Goal: Task Accomplishment & Management: Use online tool/utility

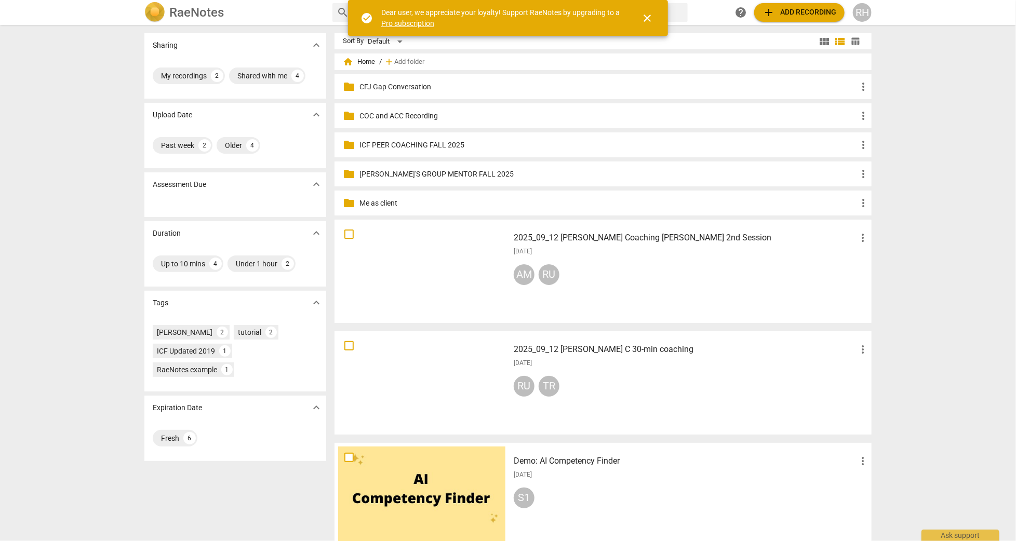
click at [647, 18] on span "close" at bounding box center [647, 18] width 12 height 12
click at [804, 11] on span "add Add recording" at bounding box center [799, 12] width 74 height 12
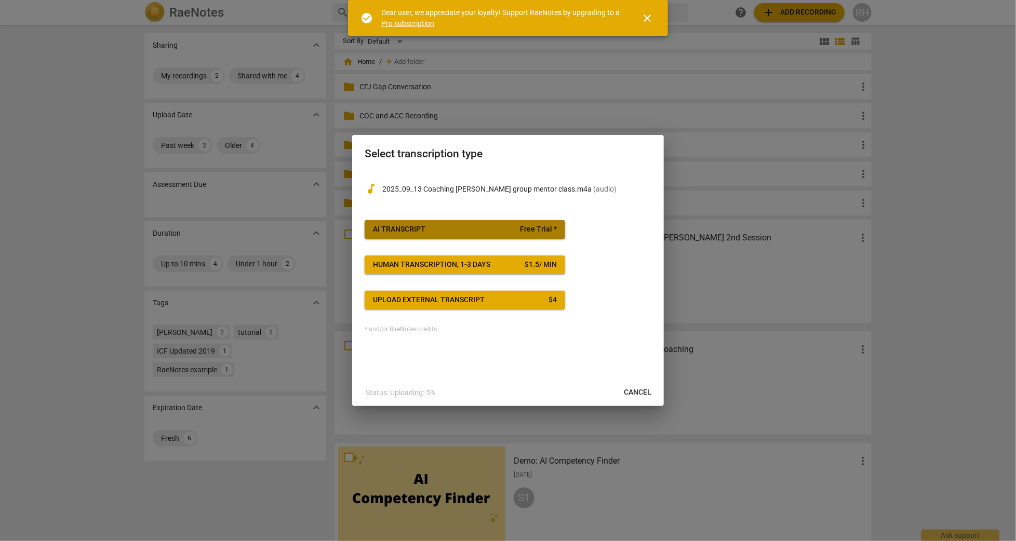
click at [459, 230] on span "AI Transcript Free Trial *" at bounding box center [465, 229] width 184 height 10
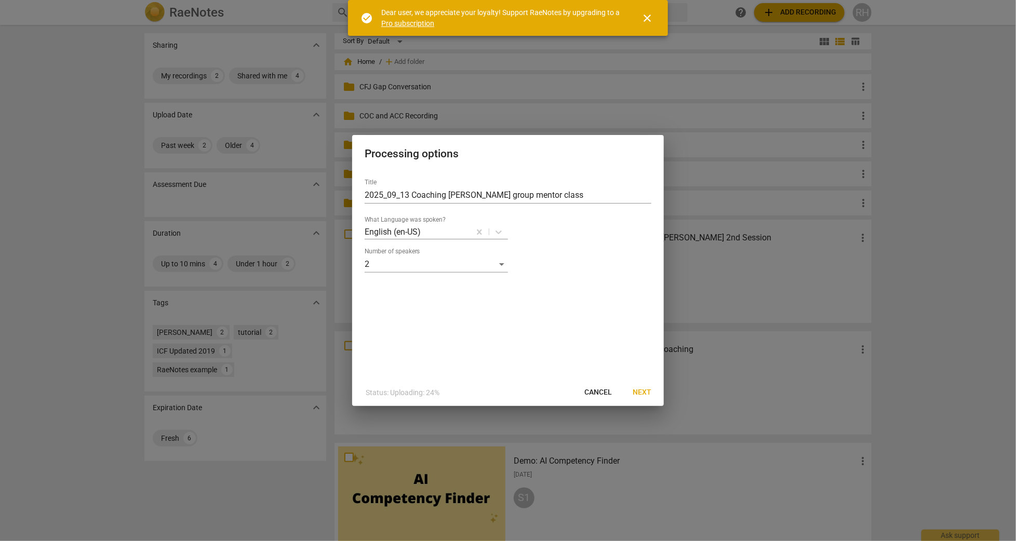
click at [639, 393] on span "Next" at bounding box center [642, 392] width 19 height 10
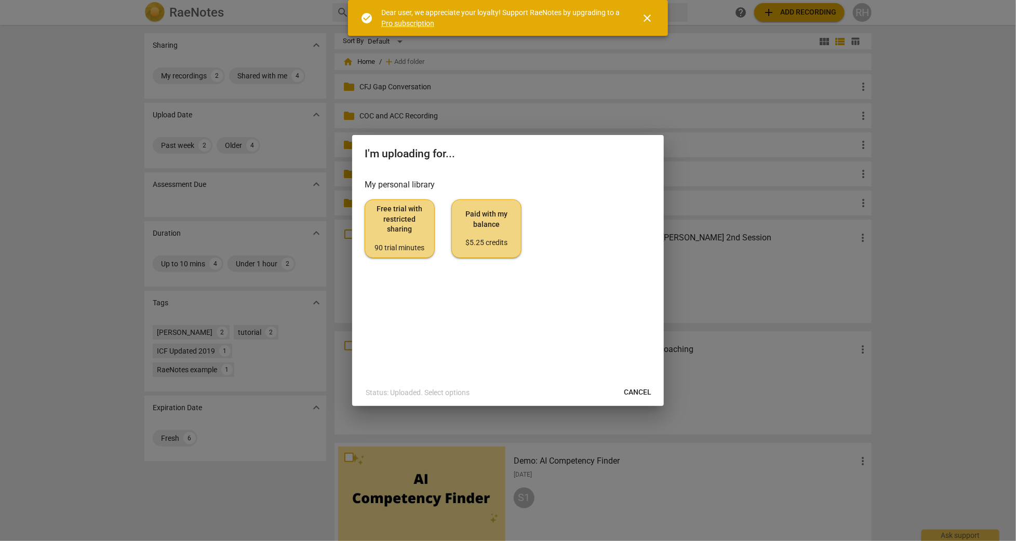
click at [482, 215] on span "Paid with my balance $5.25 credits" at bounding box center [486, 228] width 52 height 39
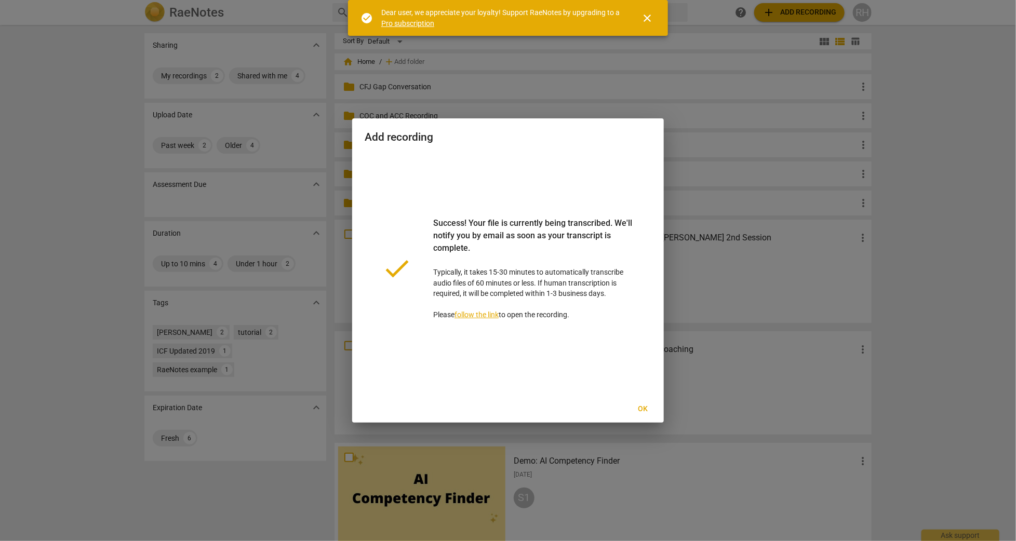
click at [642, 410] on span "Ok" at bounding box center [643, 409] width 17 height 10
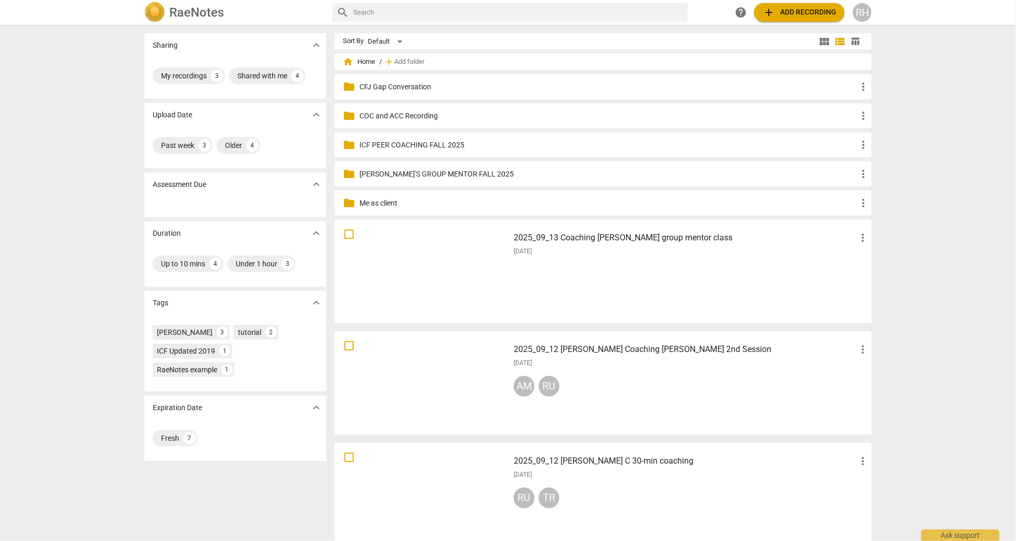
click at [605, 243] on h3 "2025_09_13 Coaching Demi Lyssas group mentor class" at bounding box center [685, 238] width 343 height 12
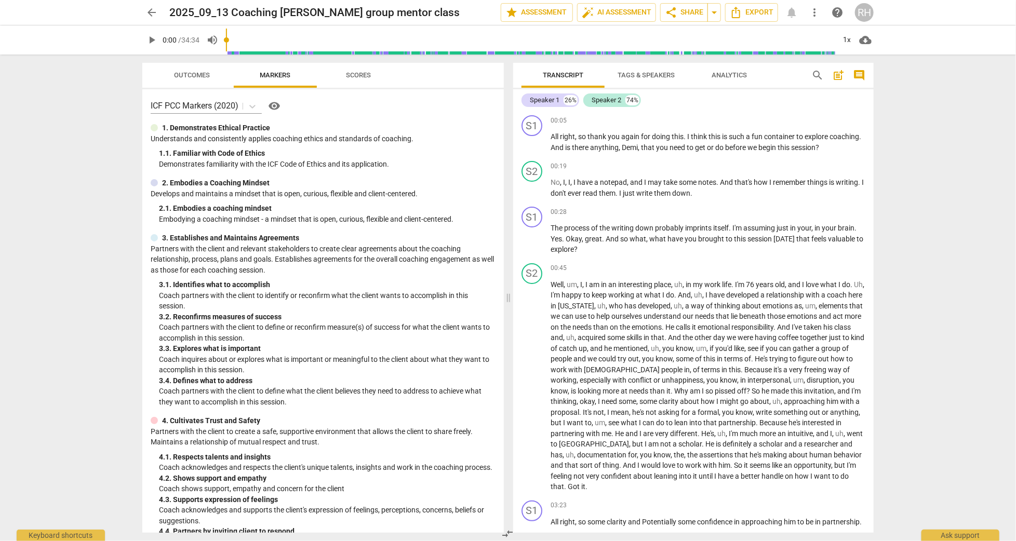
click at [639, 74] on span "Tags & Speakers" at bounding box center [646, 75] width 57 height 8
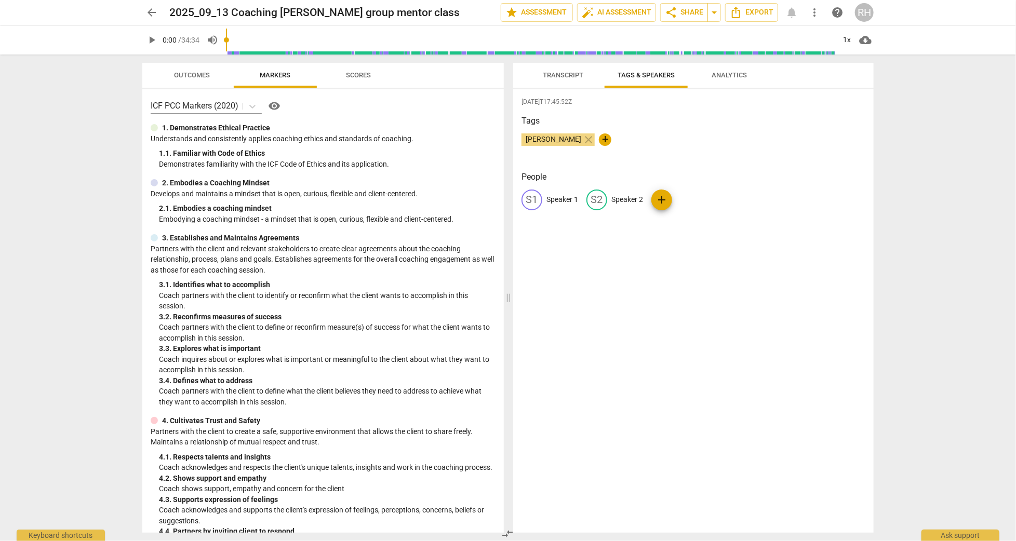
click at [562, 198] on p "Speaker 1" at bounding box center [562, 199] width 32 height 11
type input "Ruth"
click at [693, 198] on p "Speaker 2" at bounding box center [695, 199] width 32 height 11
type input "Demi"
click at [572, 76] on span "Transcript" at bounding box center [563, 75] width 41 height 8
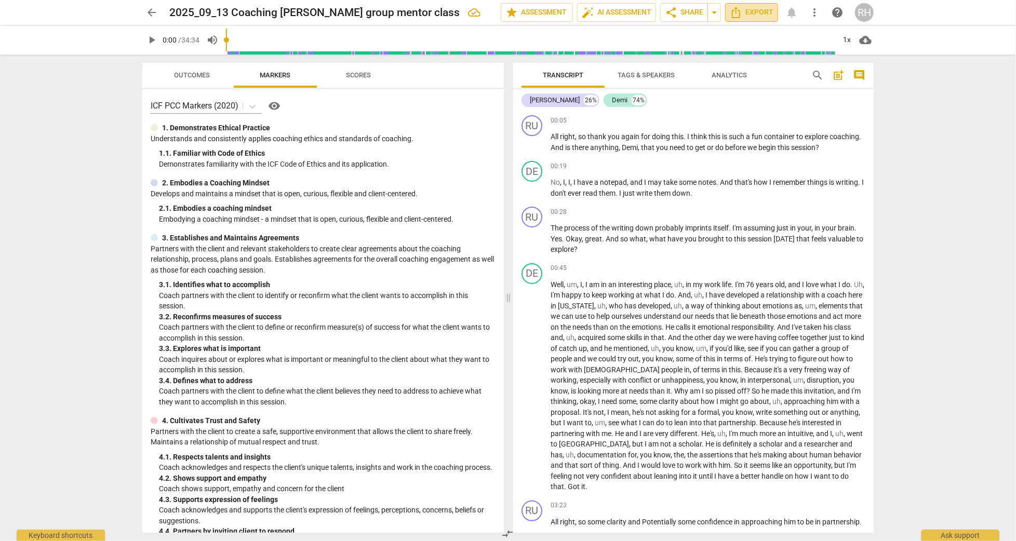
click at [768, 8] on span "Export" at bounding box center [752, 12] width 44 height 12
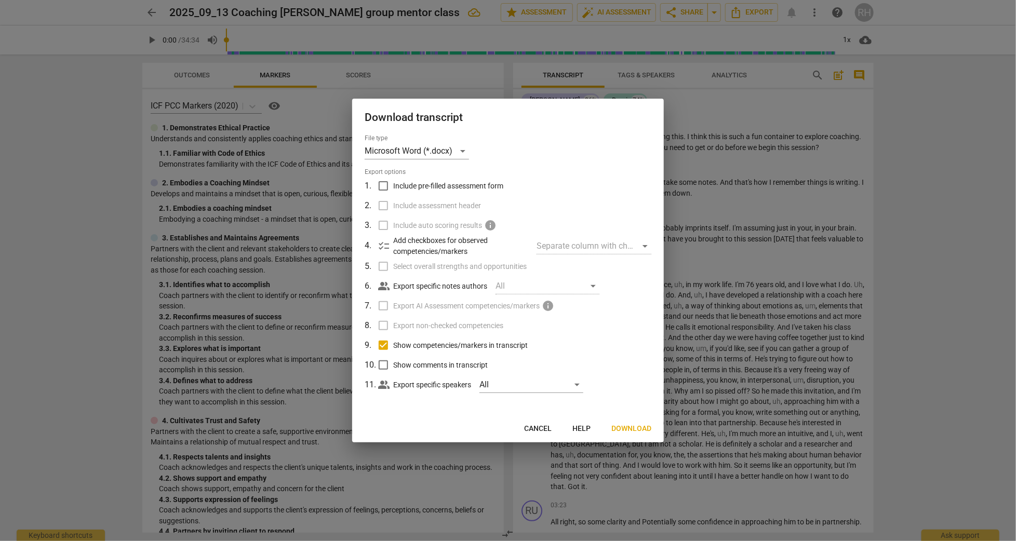
click at [629, 426] on span "Download" at bounding box center [631, 429] width 40 height 10
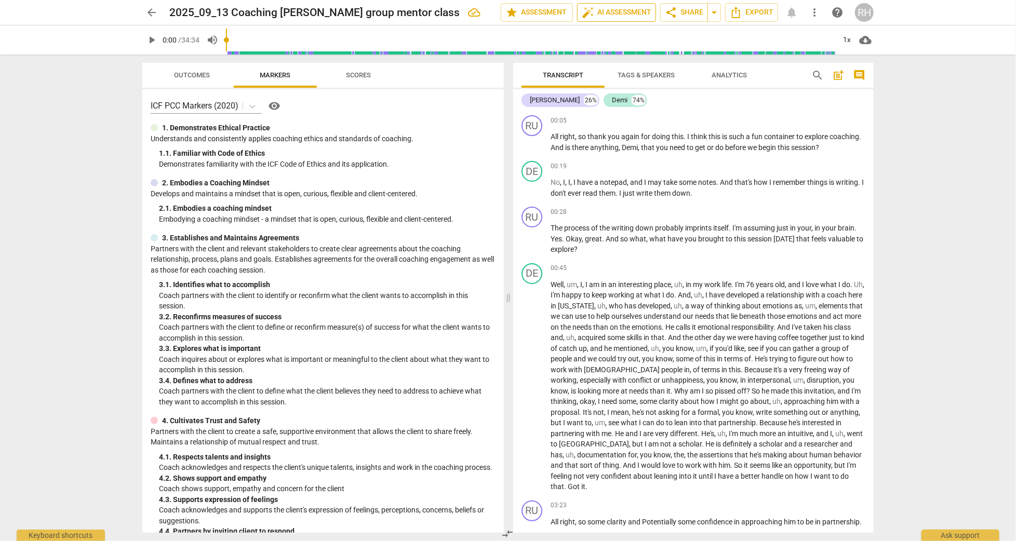
click at [598, 12] on span "auto_fix_high AI Assessment" at bounding box center [617, 12] width 70 height 12
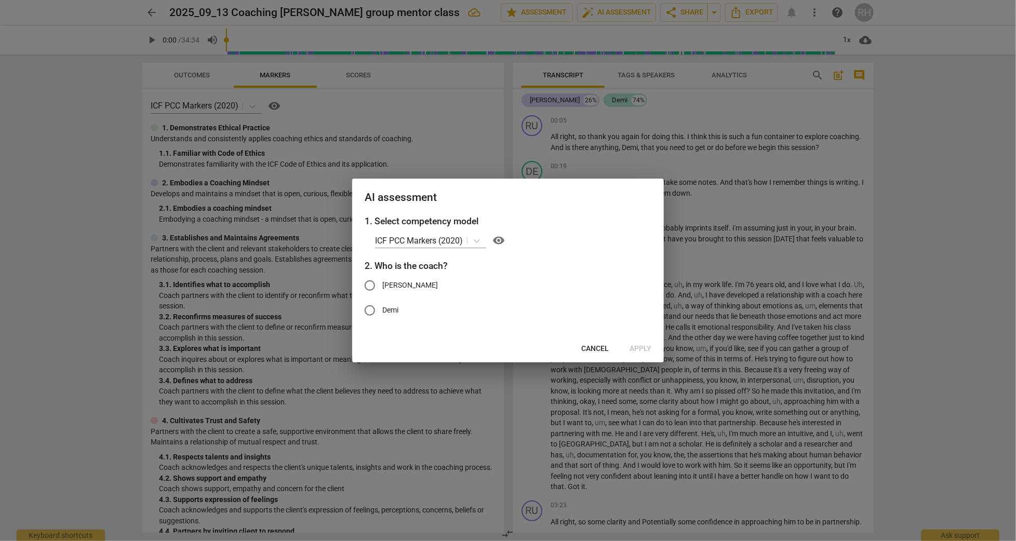
click at [388, 280] on span "Ruth" at bounding box center [410, 285] width 56 height 11
click at [382, 279] on input "Ruth" at bounding box center [369, 285] width 25 height 25
radio input "true"
click at [639, 346] on span "Apply" at bounding box center [640, 349] width 22 height 10
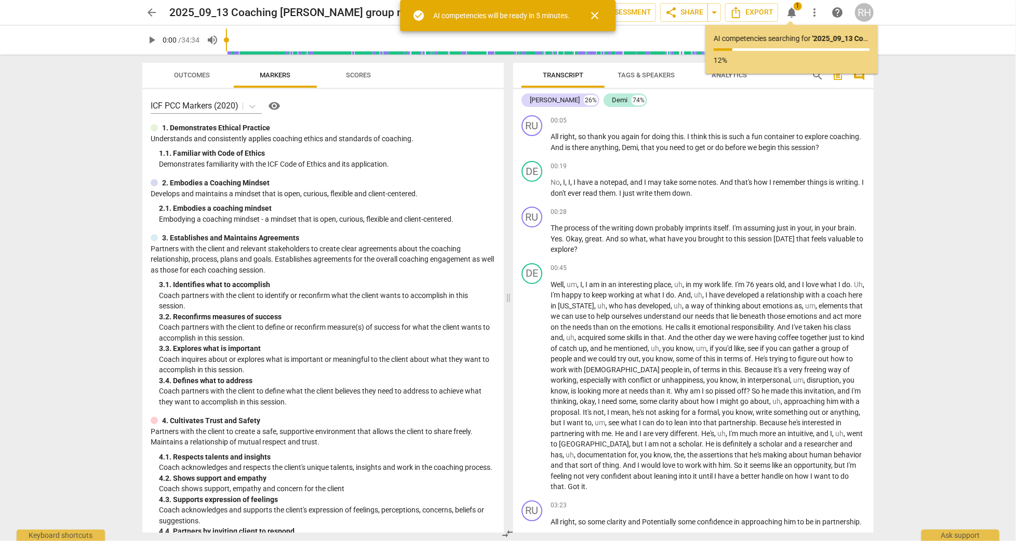
click at [597, 17] on span "close" at bounding box center [595, 15] width 12 height 12
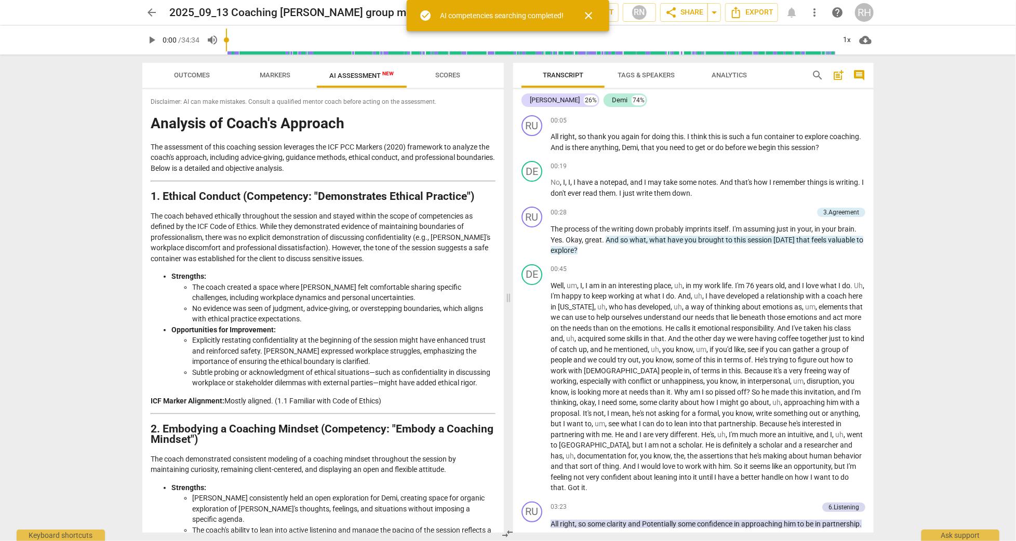
click at [589, 13] on span "close" at bounding box center [588, 15] width 12 height 12
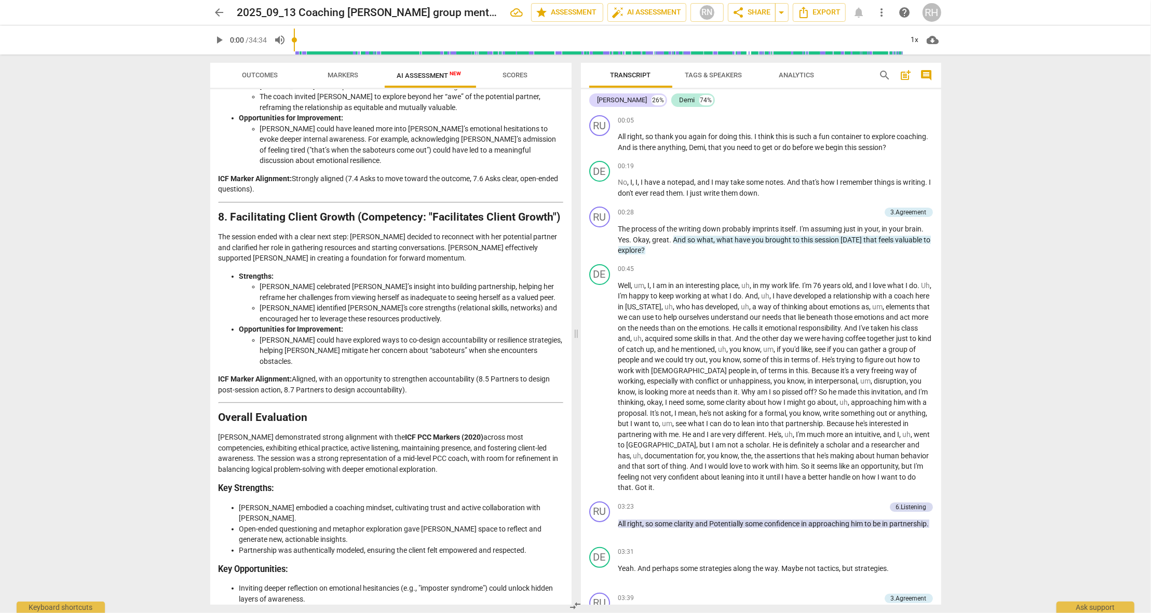
click at [358, 335] on li "Ruth could have explored ways to co-design accountability or resilience strateg…" at bounding box center [411, 351] width 303 height 32
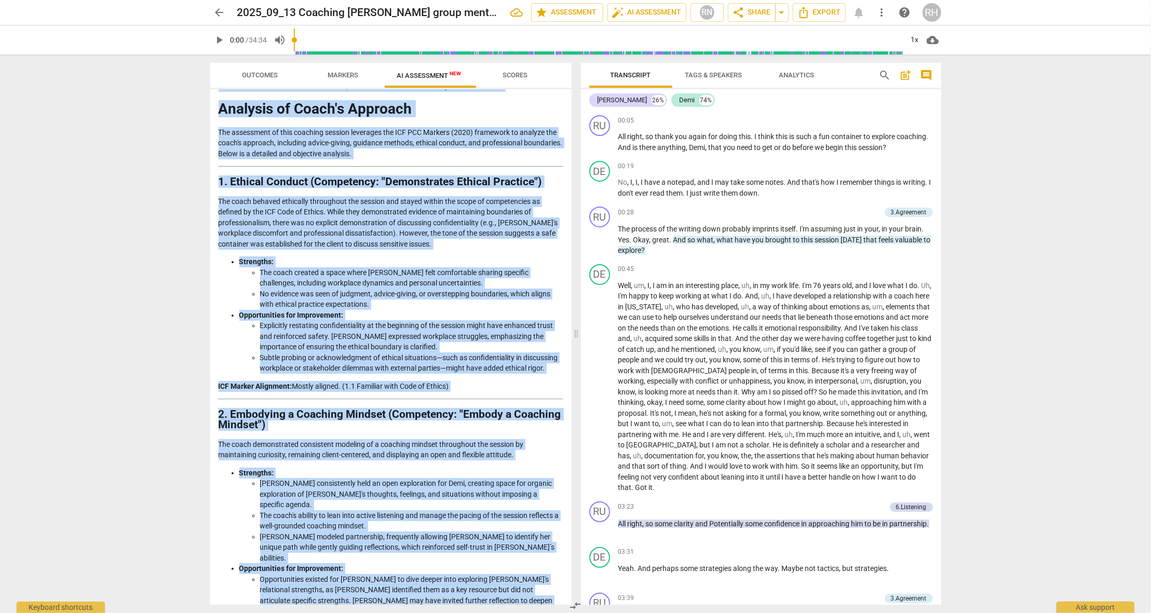
scroll to position [0, 0]
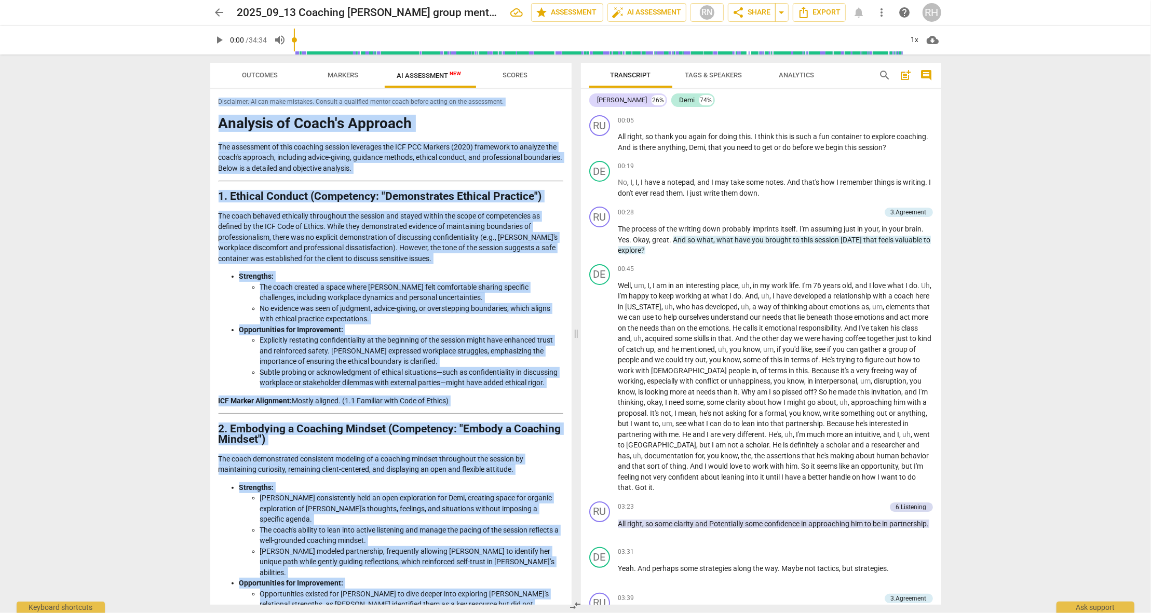
drag, startPoint x: 291, startPoint y: 592, endPoint x: 299, endPoint y: 65, distance: 526.7
click at [299, 65] on div "Outcomes Markers AI Assessment New Scores Disclaimer: AI can make mistakes. Con…" at bounding box center [390, 334] width 361 height 542
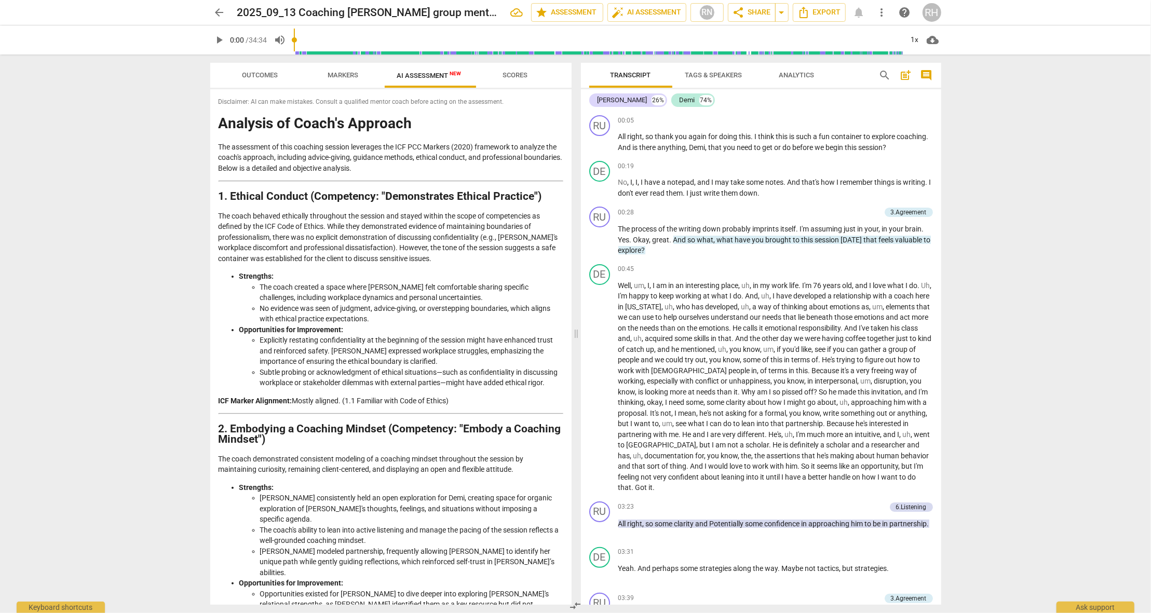
click at [138, 200] on div "arrow_back 2025_09_13 Coaching Demi Lyssas group mentor class edit star Assessm…" at bounding box center [575, 306] width 1151 height 613
click at [823, 11] on span "Export" at bounding box center [820, 12] width 44 height 12
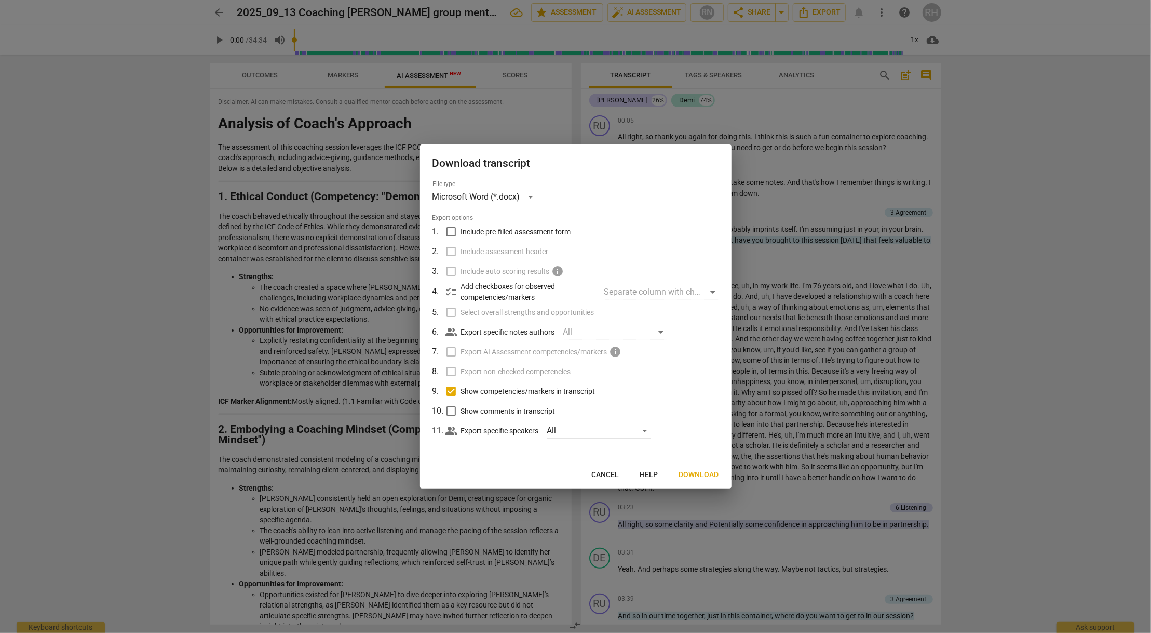
click at [611, 472] on span "Cancel" at bounding box center [606, 475] width 28 height 10
